Goal: Information Seeking & Learning: Learn about a topic

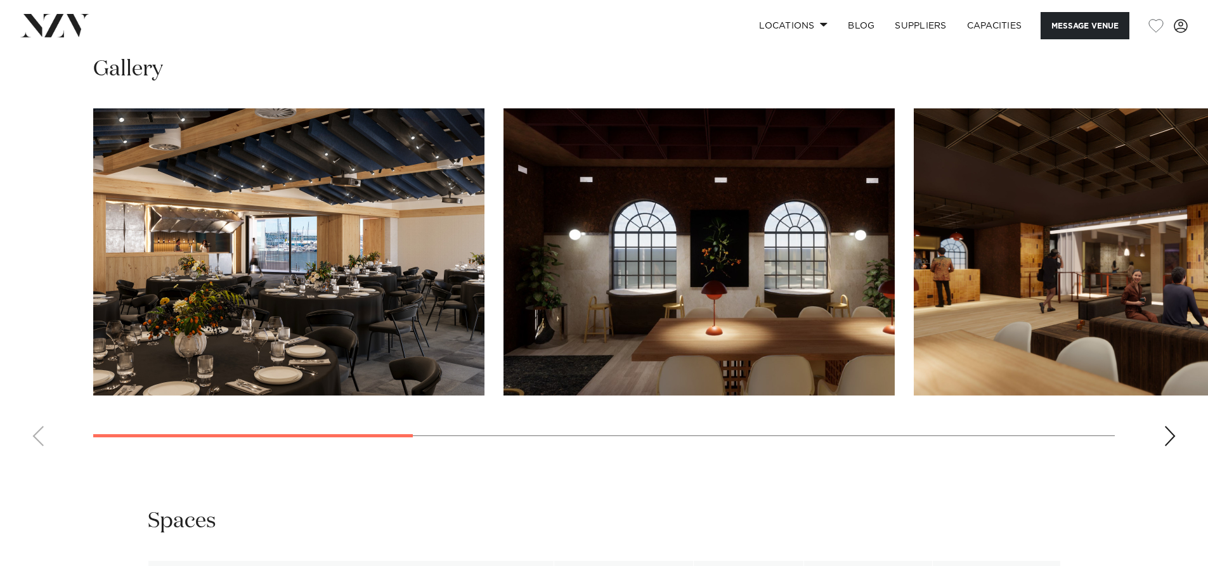
scroll to position [1268, 0]
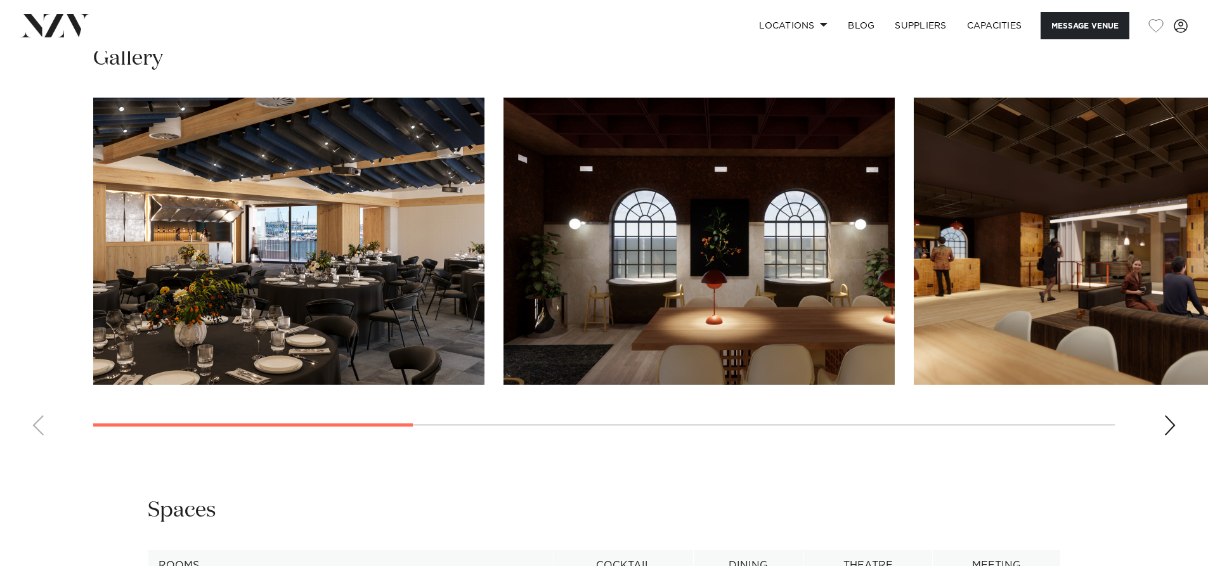
click at [313, 273] on img "1 / 8" at bounding box center [288, 241] width 391 height 287
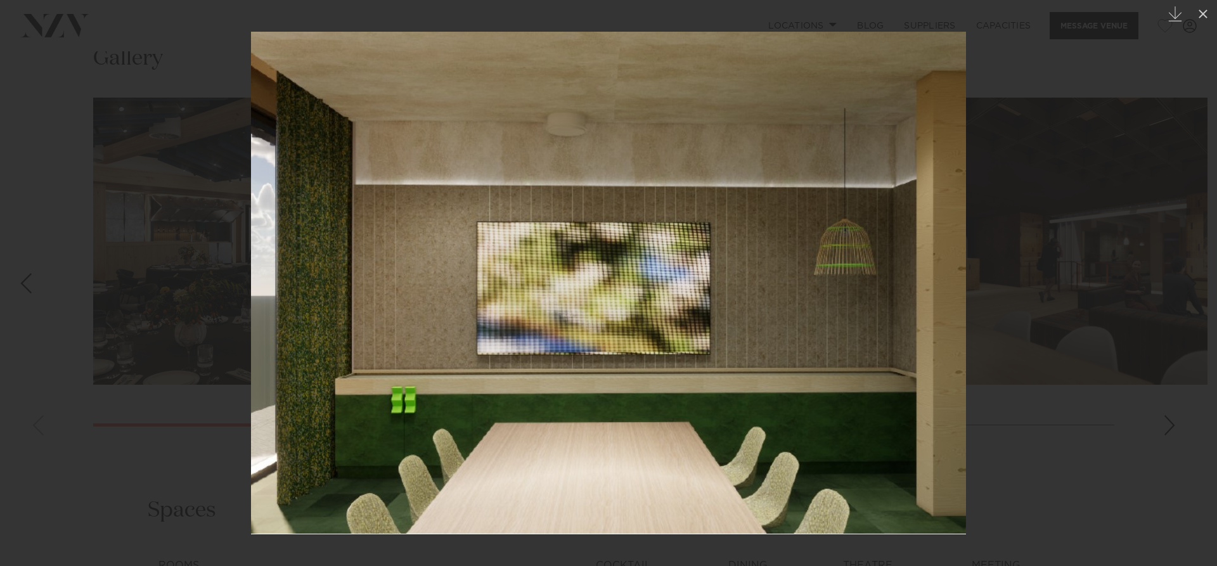
click at [1075, 327] on div at bounding box center [608, 283] width 1217 height 566
click at [1204, 15] on icon at bounding box center [1203, 14] width 9 height 9
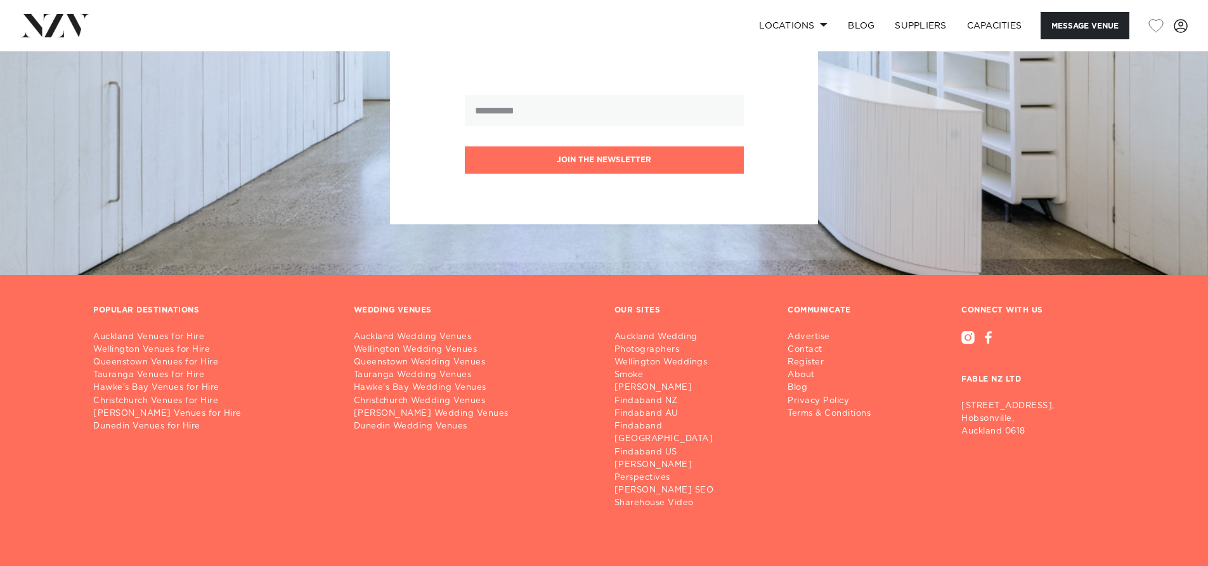
scroll to position [2855, 0]
